Goal: Task Accomplishment & Management: Manage account settings

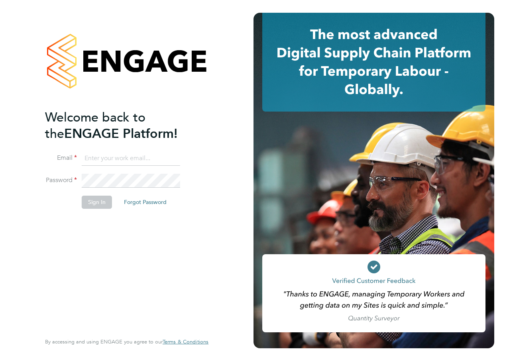
click at [133, 155] on input at bounding box center [131, 158] width 98 height 14
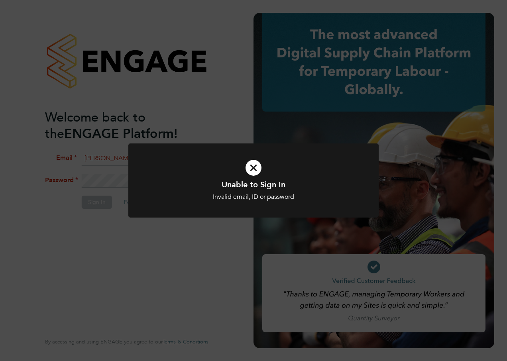
click at [167, 261] on div "Unable to Sign In Invalid email, ID or password Cancel Okay" at bounding box center [253, 180] width 507 height 361
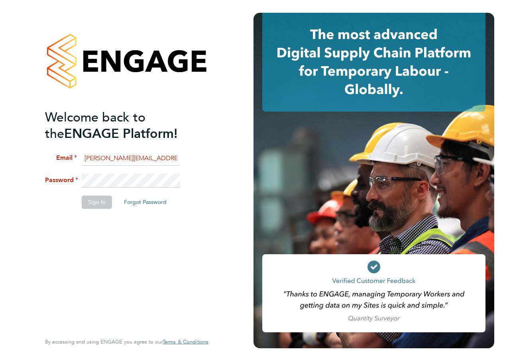
click at [38, 179] on div "Welcome back to the ENGAGE Platform! [PERSON_NAME] [PERSON_NAME][EMAIL_ADDRESS]…" at bounding box center [126, 180] width 195 height 361
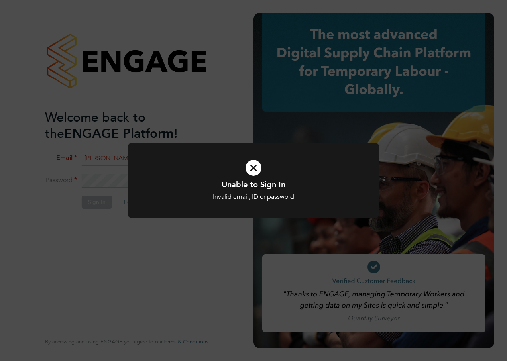
drag, startPoint x: 227, startPoint y: 238, endPoint x: 204, endPoint y: 236, distance: 23.6
click at [227, 238] on div "Unable to Sign In Invalid email, ID or password Cancel Okay" at bounding box center [253, 180] width 507 height 361
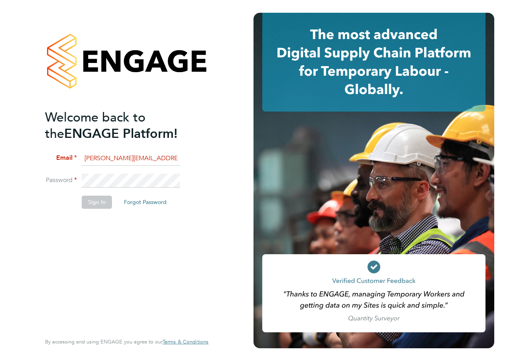
click at [52, 185] on li "Password" at bounding box center [122, 185] width 155 height 22
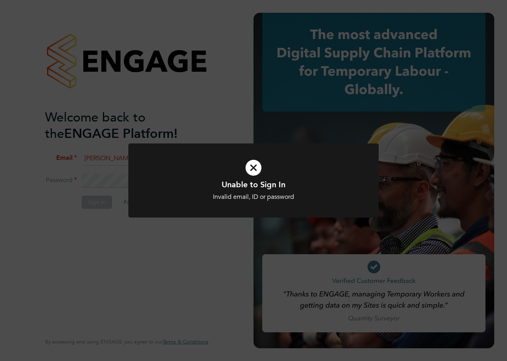
click at [201, 236] on div "Unable to Sign In Invalid email, ID or password Cancel Okay" at bounding box center [253, 180] width 507 height 361
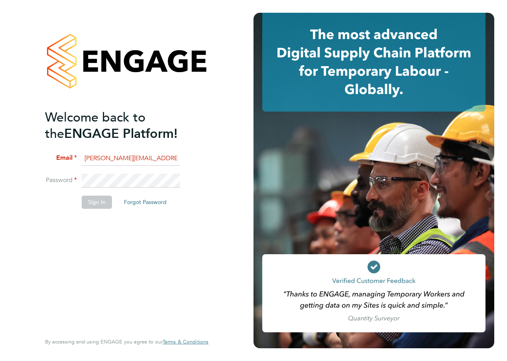
click at [45, 184] on li "Password" at bounding box center [122, 185] width 155 height 22
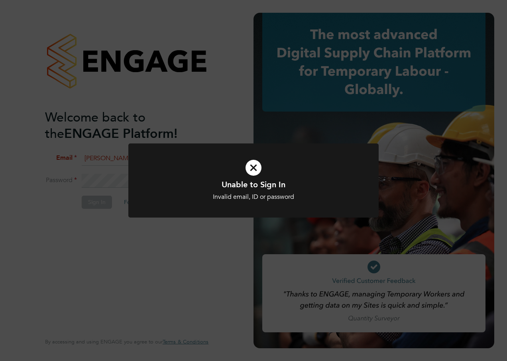
click at [210, 244] on div "Unable to Sign In Invalid email, ID or password Cancel Okay" at bounding box center [253, 180] width 507 height 361
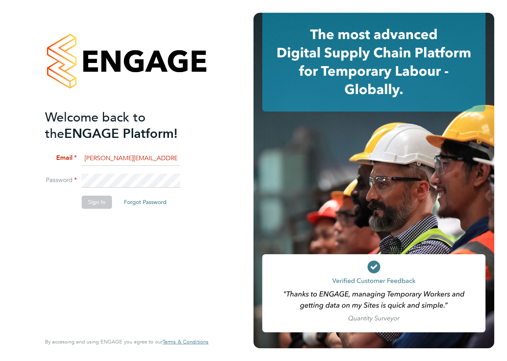
click at [72, 183] on li "Password" at bounding box center [122, 185] width 155 height 22
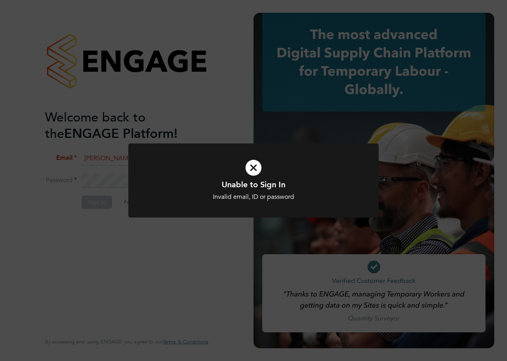
click at [125, 251] on div "Unable to Sign In Invalid email, ID or password Cancel Okay" at bounding box center [253, 180] width 507 height 361
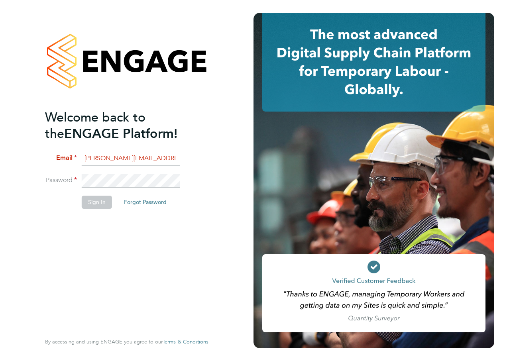
drag, startPoint x: 166, startPoint y: 161, endPoint x: -2, endPoint y: 168, distance: 167.4
click at [0, 168] on html "Welcome back to the ENGAGE Platform! Email aziza.said@ncclondon.ac.uk Password …" at bounding box center [253, 180] width 507 height 361
type input "[PERSON_NAME][EMAIL_ADDRESS][DOMAIN_NAME]"
click at [212, 136] on div "Welcome back to the ENGAGE Platform! Email aziza.said@ncclondon.ac.uk Password …" at bounding box center [126, 180] width 195 height 361
click at [97, 206] on button "Sign In" at bounding box center [97, 202] width 30 height 13
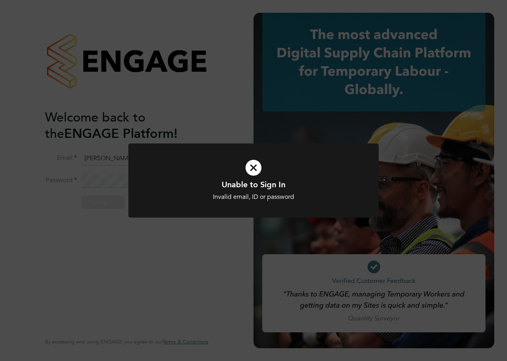
click at [213, 213] on div at bounding box center [253, 180] width 250 height 74
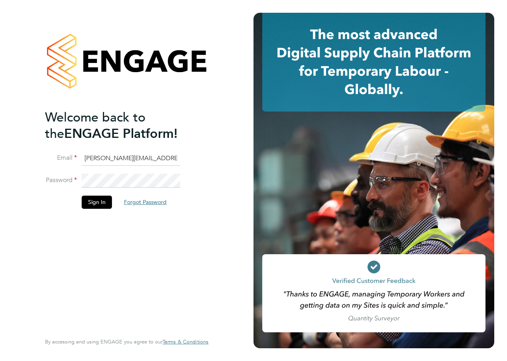
click at [145, 204] on button "Forgot Password" at bounding box center [144, 202] width 55 height 13
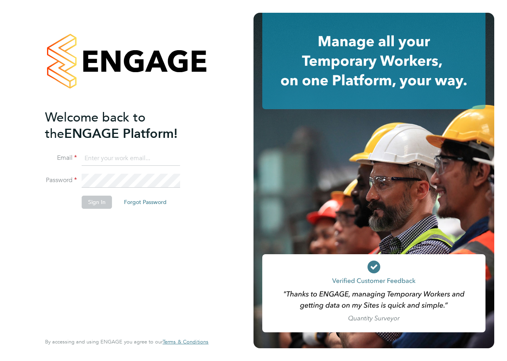
click at [132, 155] on input at bounding box center [131, 158] width 98 height 14
type input "[PERSON_NAME][EMAIL_ADDRESS][DOMAIN_NAME]"
click at [200, 141] on ng-template "Welcome back to the ENGAGE Platform! [PERSON_NAME] [PERSON_NAME][EMAIL_ADDRESS]…" at bounding box center [122, 163] width 155 height 108
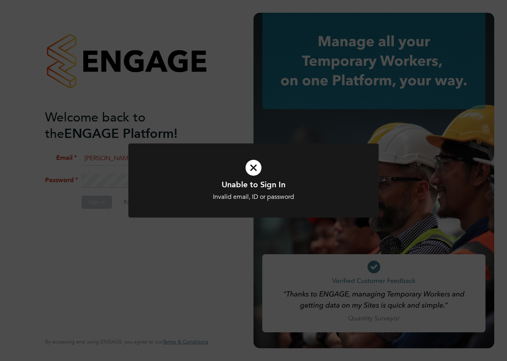
drag, startPoint x: 197, startPoint y: 241, endPoint x: 168, endPoint y: 236, distance: 29.1
click at [196, 241] on div "Unable to Sign In Invalid email, ID or password Cancel Okay" at bounding box center [253, 180] width 507 height 361
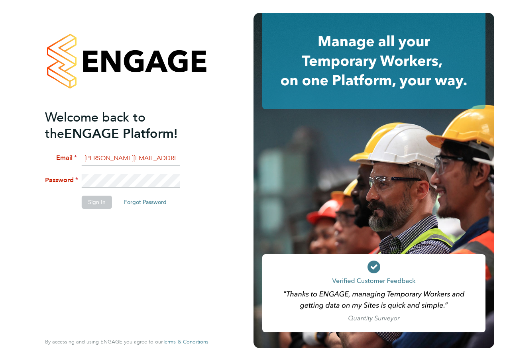
click at [147, 203] on button "Forgot Password" at bounding box center [144, 202] width 55 height 13
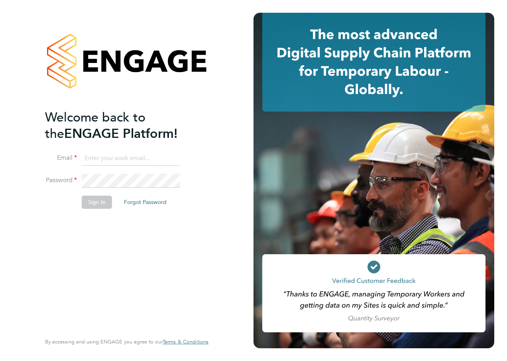
click at [137, 161] on input at bounding box center [131, 158] width 98 height 14
click at [149, 162] on input at bounding box center [131, 158] width 98 height 14
click at [140, 161] on input at bounding box center [131, 158] width 98 height 14
type input "[PERSON_NAME][EMAIL_ADDRESS][DOMAIN_NAME]"
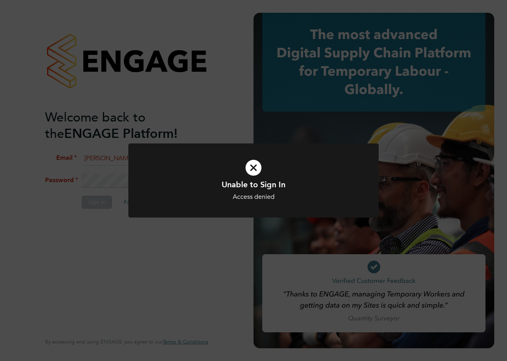
click at [251, 172] on icon at bounding box center [253, 167] width 207 height 31
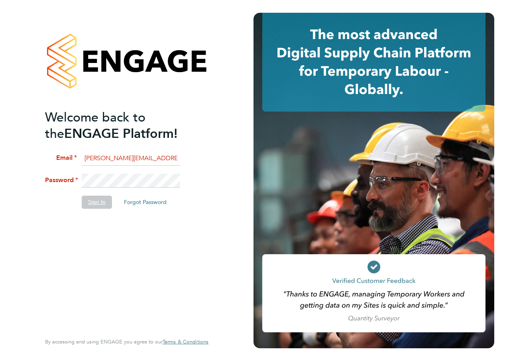
click at [92, 206] on button "Sign In" at bounding box center [97, 202] width 30 height 13
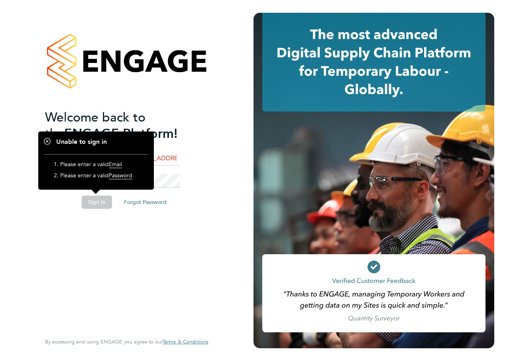
click at [43, 239] on div "Welcome back to the ENGAGE Platform! Email aziza.said@ncclondon.ac.uk Password …" at bounding box center [126, 180] width 195 height 361
click at [177, 143] on ng-template "Welcome back to the ENGAGE Platform! Email aziza.said@ncclondon.ac.uk Password …" at bounding box center [122, 163] width 155 height 108
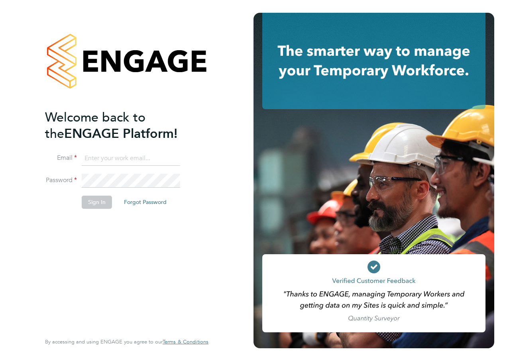
click at [104, 159] on input at bounding box center [131, 158] width 98 height 14
type input "[PERSON_NAME][EMAIL_ADDRESS][DOMAIN_NAME]"
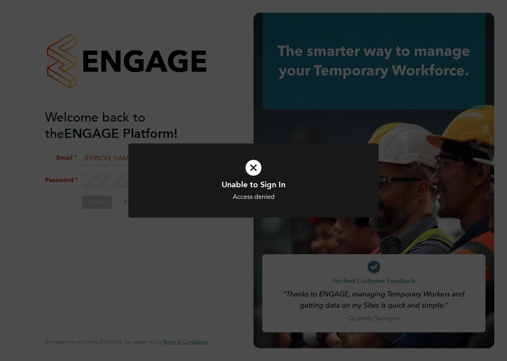
click at [200, 253] on div "Unable to Sign In Access denied Cancel Okay" at bounding box center [253, 180] width 507 height 361
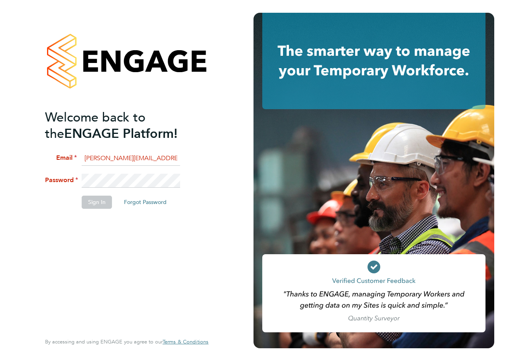
click at [37, 184] on div "Welcome back to the ENGAGE Platform! [PERSON_NAME] [PERSON_NAME][EMAIL_ADDRESS]…" at bounding box center [126, 180] width 195 height 361
click at [149, 202] on button "Forgot Password" at bounding box center [144, 202] width 55 height 13
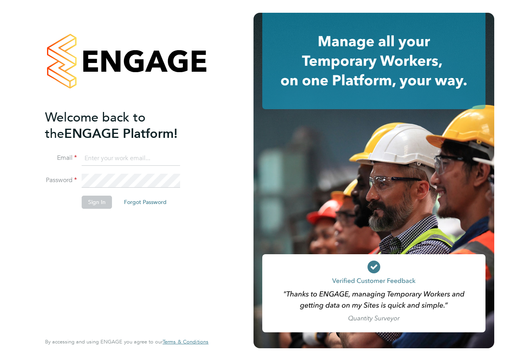
click at [116, 160] on input at bounding box center [131, 158] width 98 height 14
click at [115, 153] on input at bounding box center [131, 158] width 98 height 14
type input "[PERSON_NAME][EMAIL_ADDRESS][DOMAIN_NAME]"
click at [96, 198] on button "Sign In" at bounding box center [97, 202] width 30 height 13
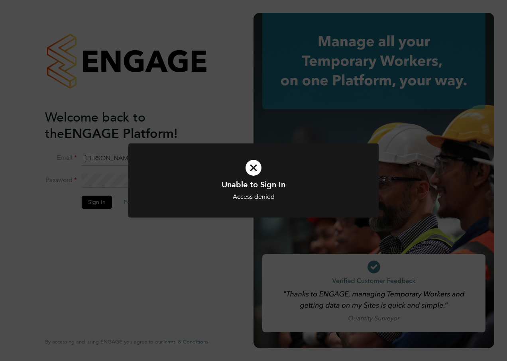
click at [255, 165] on icon at bounding box center [253, 167] width 207 height 31
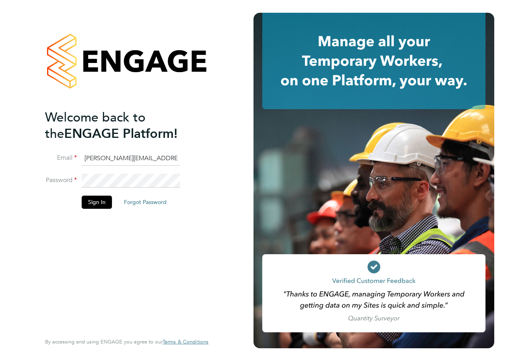
click at [143, 202] on button "Forgot Password" at bounding box center [144, 202] width 55 height 13
